Goal: Navigation & Orientation: Find specific page/section

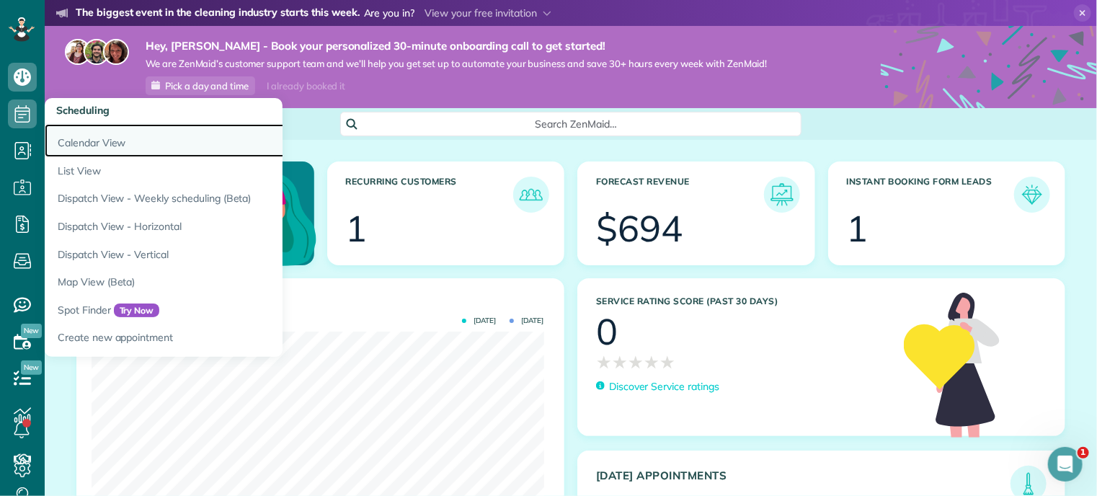
click at [58, 134] on link "Calendar View" at bounding box center [225, 140] width 360 height 33
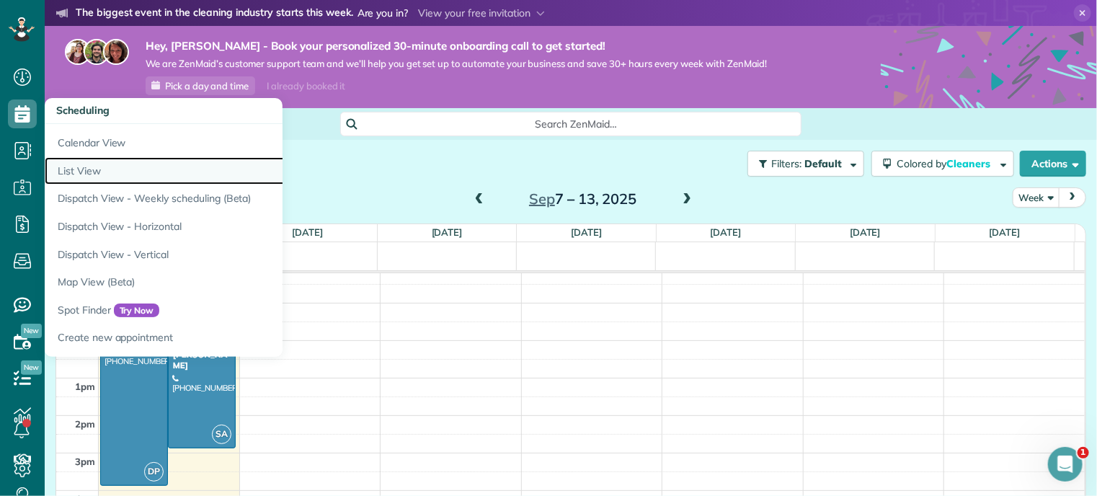
click at [89, 172] on link "List View" at bounding box center [225, 171] width 360 height 28
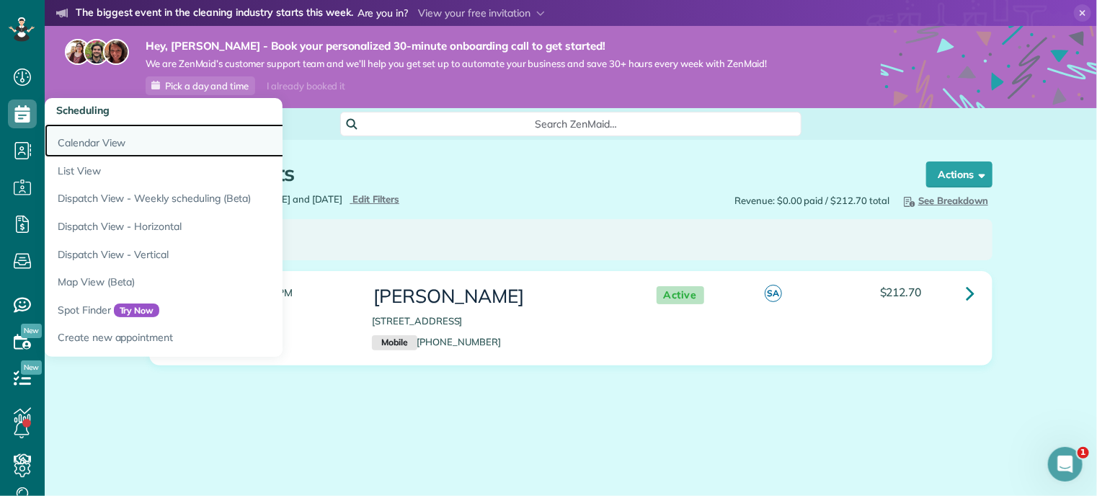
click at [91, 140] on link "Calendar View" at bounding box center [225, 140] width 360 height 33
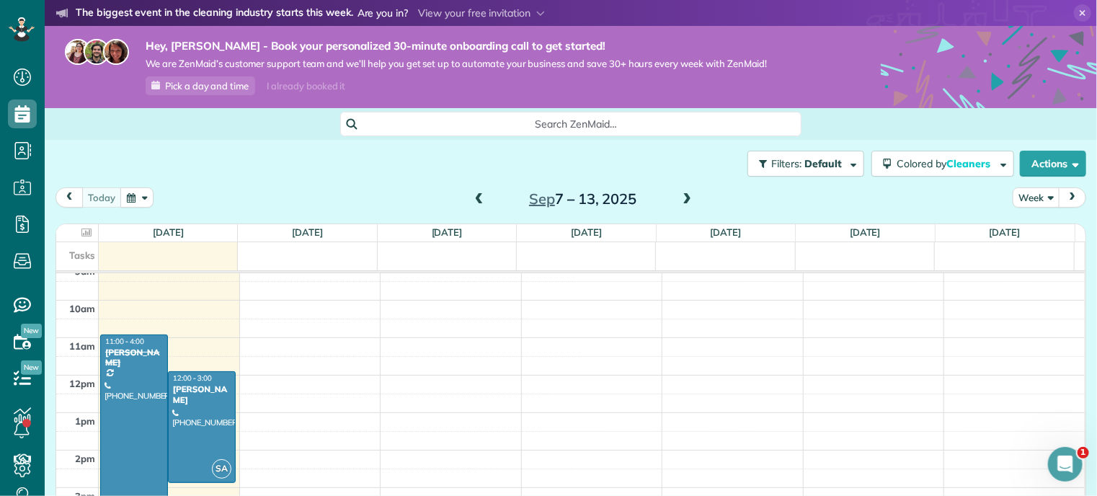
click at [75, 191] on button "prev" at bounding box center [69, 196] width 27 height 19
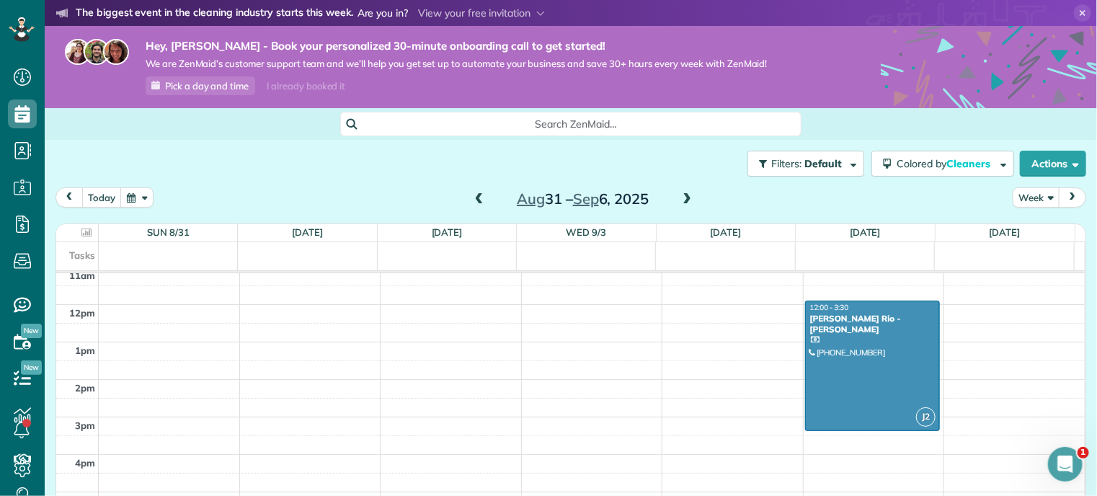
scroll to position [419, 0]
click at [97, 203] on button "today" at bounding box center [101, 196] width 40 height 19
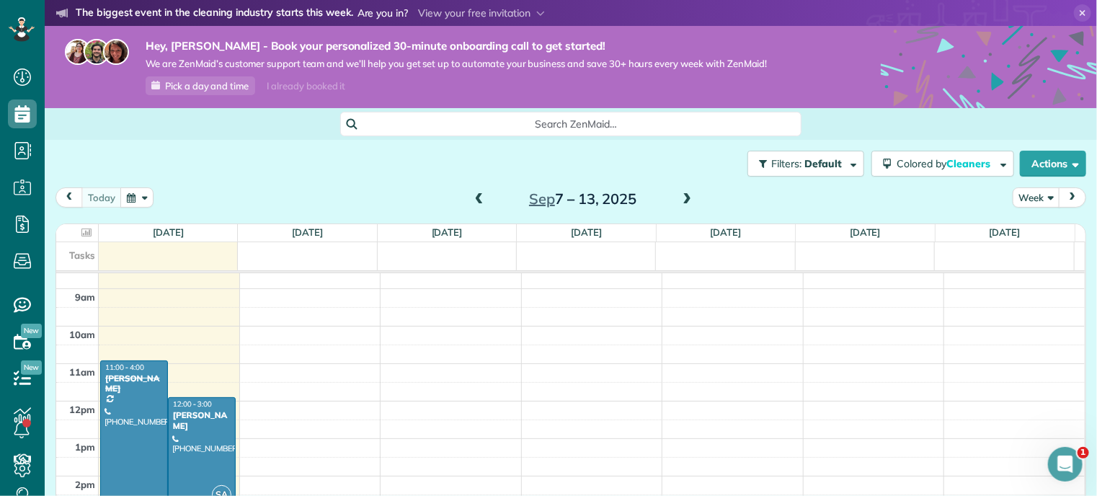
scroll to position [320, 0]
